Goal: Task Accomplishment & Management: Complete application form

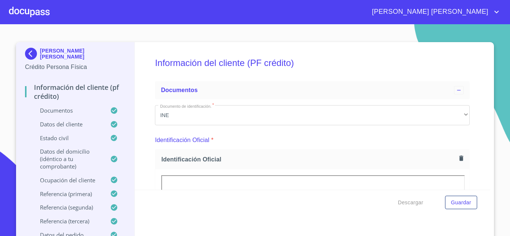
scroll to position [1071, 0]
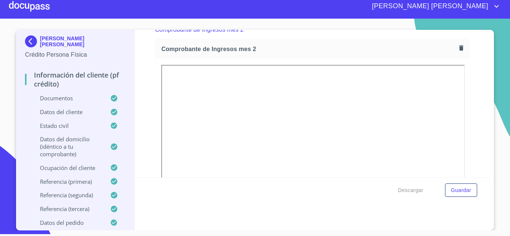
click at [34, 10] on div at bounding box center [29, 6] width 41 height 24
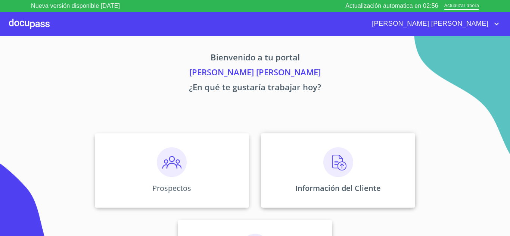
click at [319, 180] on div "Información del Cliente" at bounding box center [338, 170] width 154 height 75
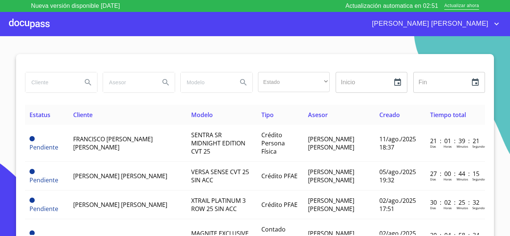
click at [37, 21] on div at bounding box center [29, 24] width 41 height 24
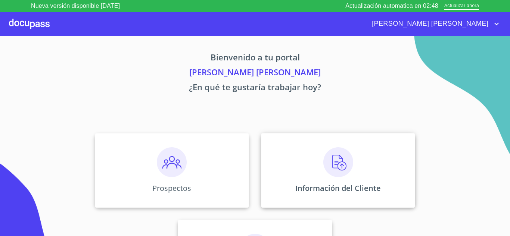
click at [354, 174] on div "Información del Cliente" at bounding box center [338, 170] width 154 height 75
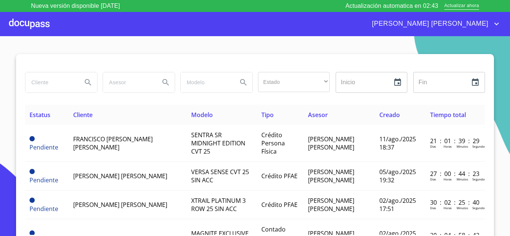
click at [41, 83] on input "search" at bounding box center [50, 82] width 51 height 20
type input "anahi"
click at [88, 84] on icon "Search" at bounding box center [88, 82] width 9 height 9
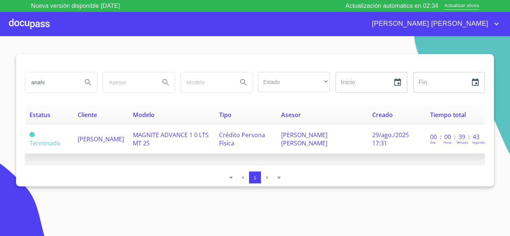
click at [106, 137] on span "[PERSON_NAME]" at bounding box center [101, 139] width 46 height 8
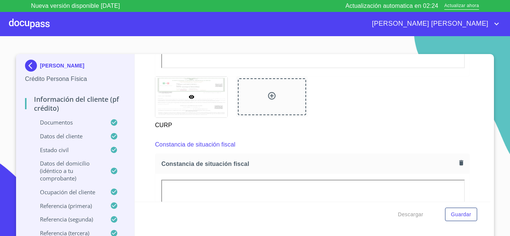
scroll to position [1948, 0]
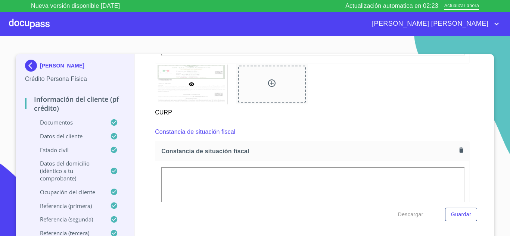
click at [459, 153] on icon "button" at bounding box center [461, 149] width 4 height 5
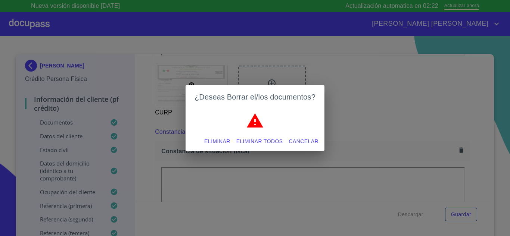
click at [216, 142] on span "Eliminar" at bounding box center [217, 141] width 26 height 9
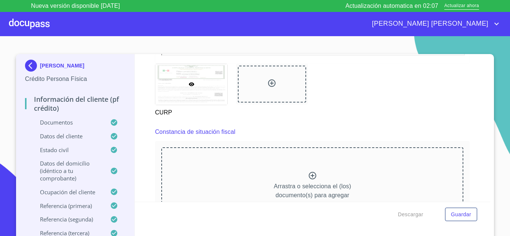
click at [308, 180] on icon at bounding box center [312, 175] width 9 height 9
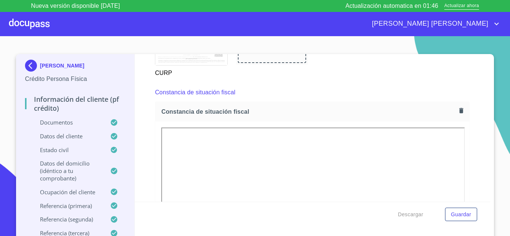
scroll to position [1998, 0]
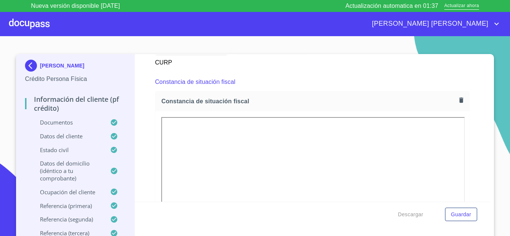
click at [458, 104] on icon "button" at bounding box center [461, 100] width 7 height 7
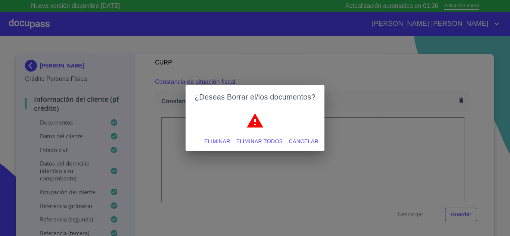
click at [216, 141] on span "Eliminar" at bounding box center [217, 141] width 26 height 9
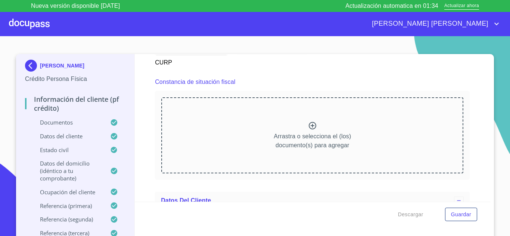
click at [308, 130] on icon at bounding box center [312, 125] width 9 height 9
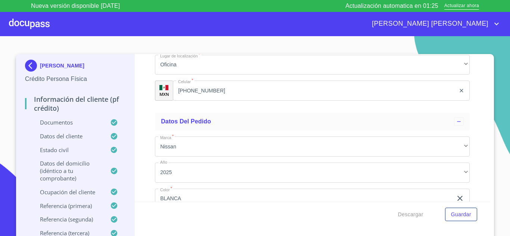
scroll to position [4339, 0]
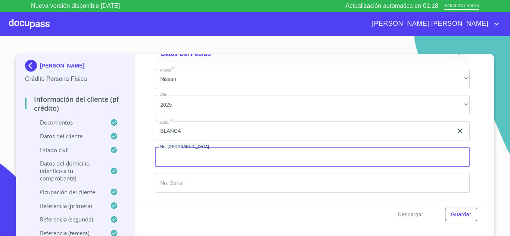
click at [204, 170] on div "Marca   * Nissan ​ Año 2025 ​ Color   * BLANCA ​ No. Pedido ​ No. Serial ​" at bounding box center [312, 131] width 315 height 136
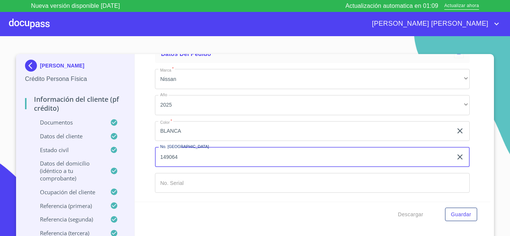
type input "149064"
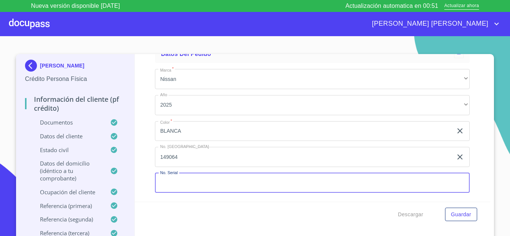
click at [33, 24] on div at bounding box center [29, 24] width 41 height 24
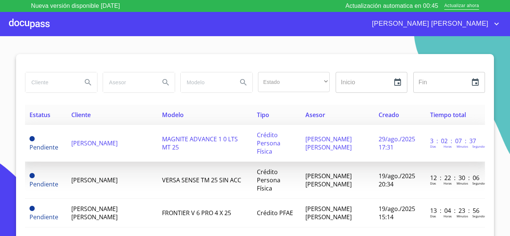
click at [99, 147] on td "[PERSON_NAME]" at bounding box center [112, 143] width 91 height 37
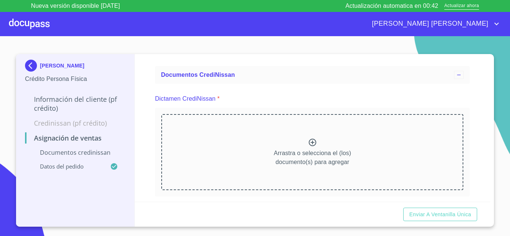
scroll to position [29, 0]
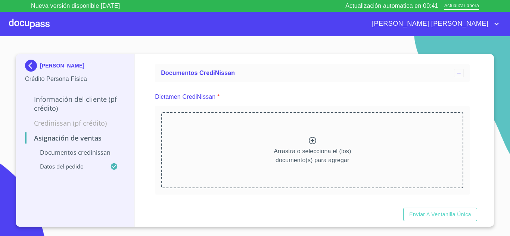
click at [312, 142] on icon at bounding box center [312, 140] width 9 height 9
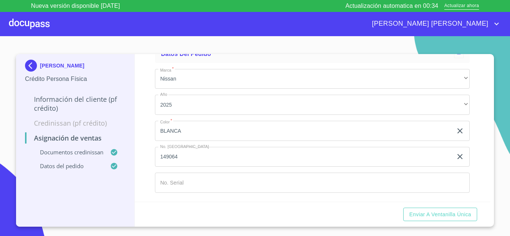
scroll to position [493, 0]
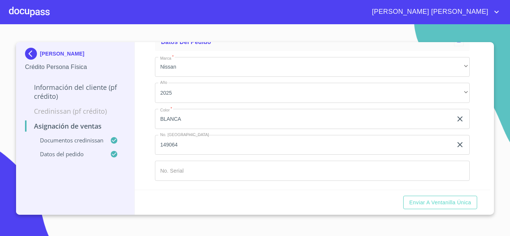
scroll to position [493, 0]
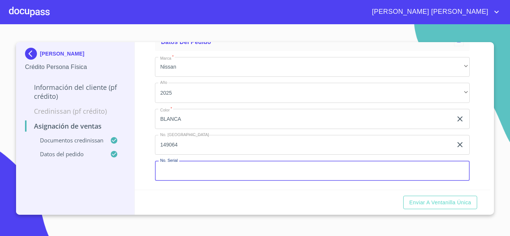
click at [228, 169] on input "Marca   *" at bounding box center [312, 171] width 315 height 20
click at [187, 173] on input "Marca   *" at bounding box center [312, 171] width 315 height 20
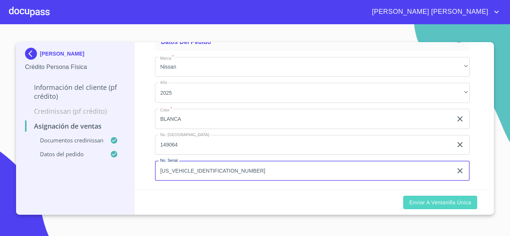
type input "[US_VEHICLE_IDENTIFICATION_NUMBER]"
click at [458, 200] on span "Enviar a Ventanilla única" at bounding box center [440, 202] width 62 height 9
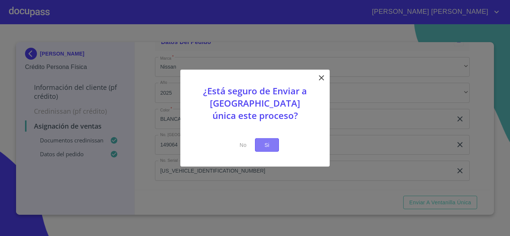
click at [263, 145] on span "Si" at bounding box center [267, 144] width 12 height 9
